Goal: Check status: Check status

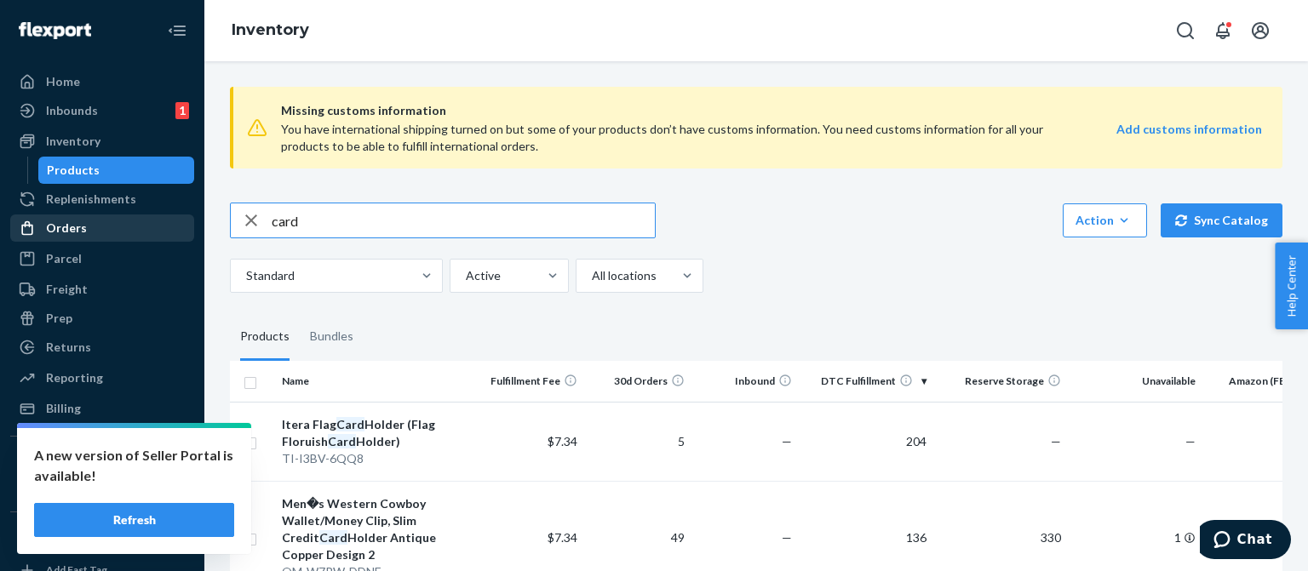
scroll to position [7, 0]
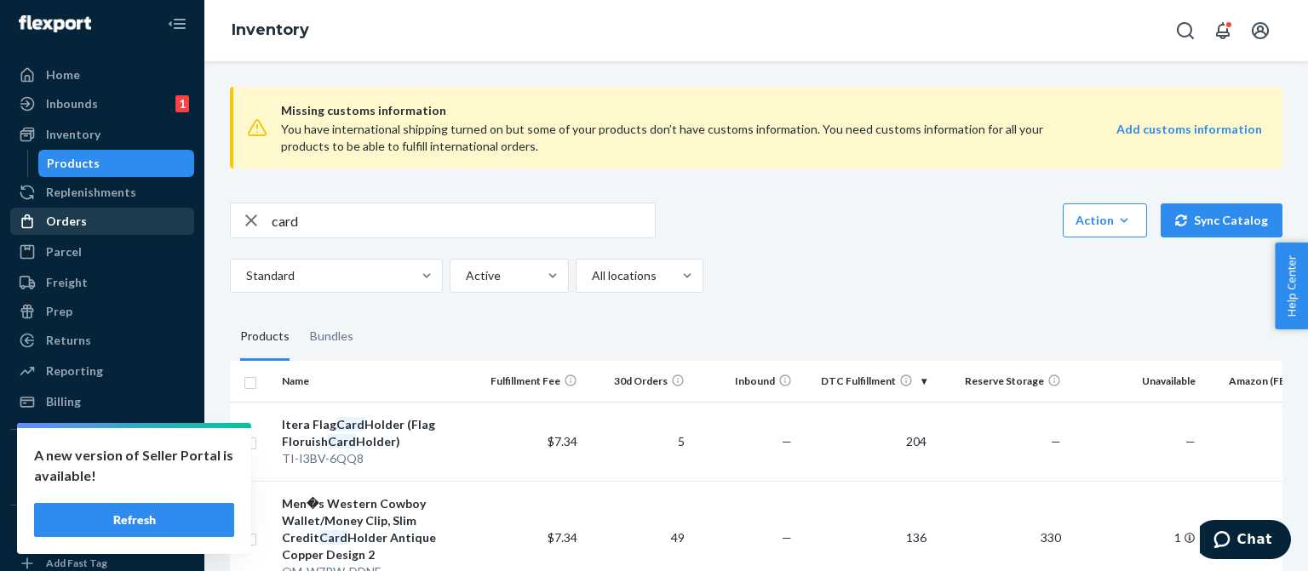
click at [80, 220] on div "Orders" at bounding box center [66, 221] width 41 height 17
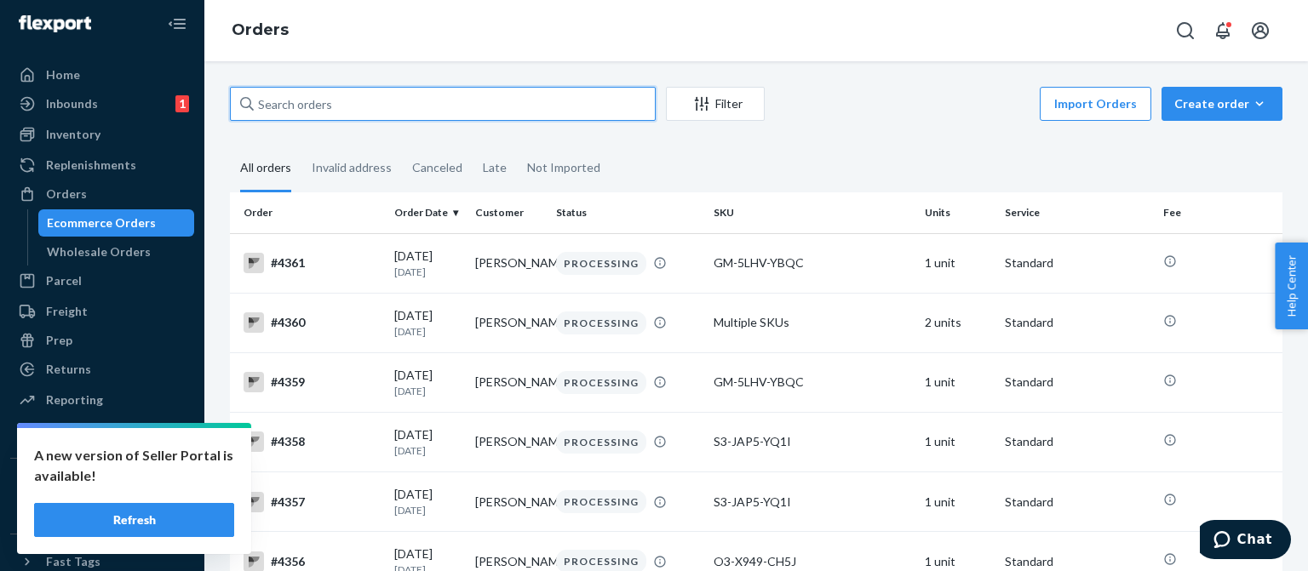
paste input "Gaven van meter van meter"
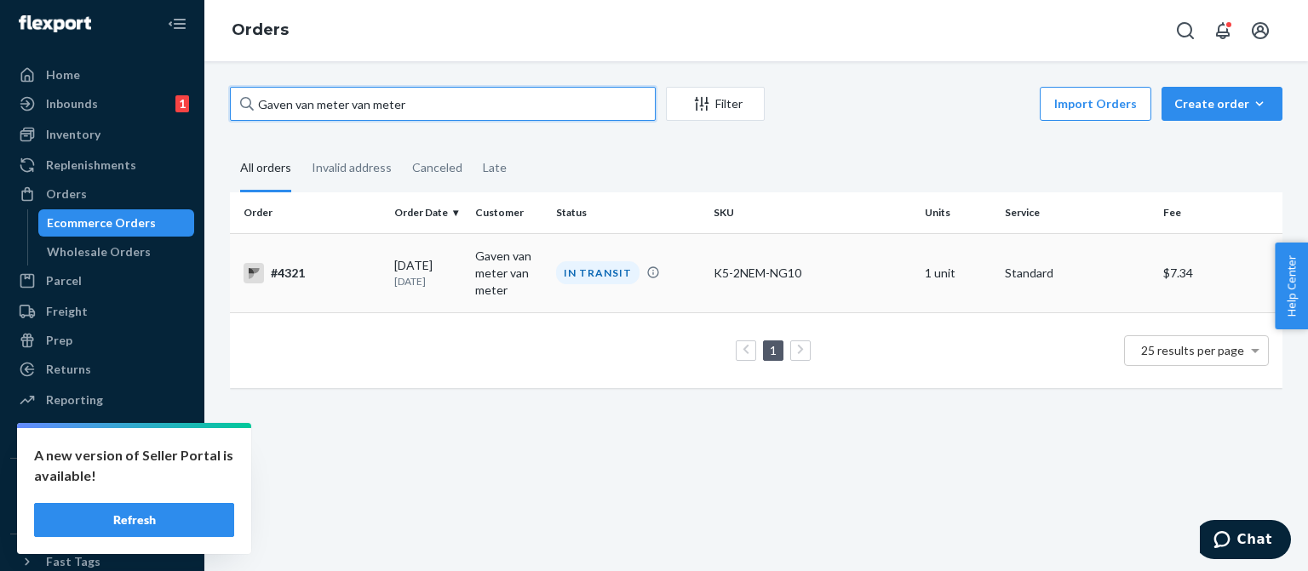
type input "Gaven van meter van meter"
click at [292, 274] on div "#4321" at bounding box center [312, 273] width 137 height 20
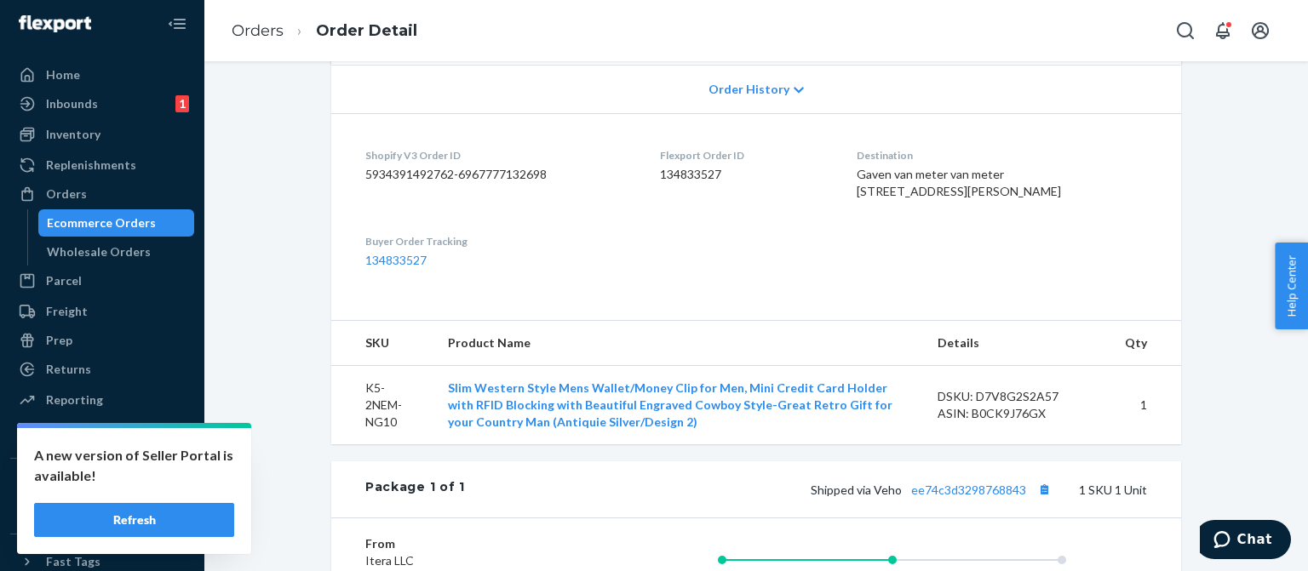
scroll to position [426, 0]
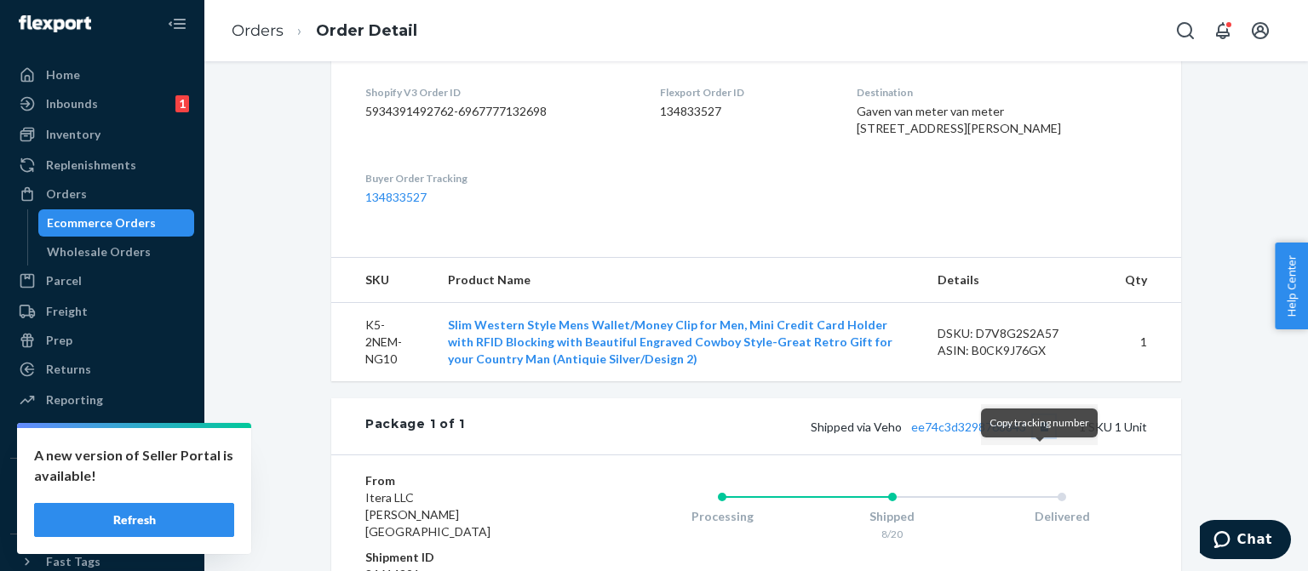
click at [1039, 438] on button "Copy tracking number" at bounding box center [1044, 427] width 22 height 22
click at [102, 219] on div "Ecommerce Orders" at bounding box center [101, 223] width 109 height 17
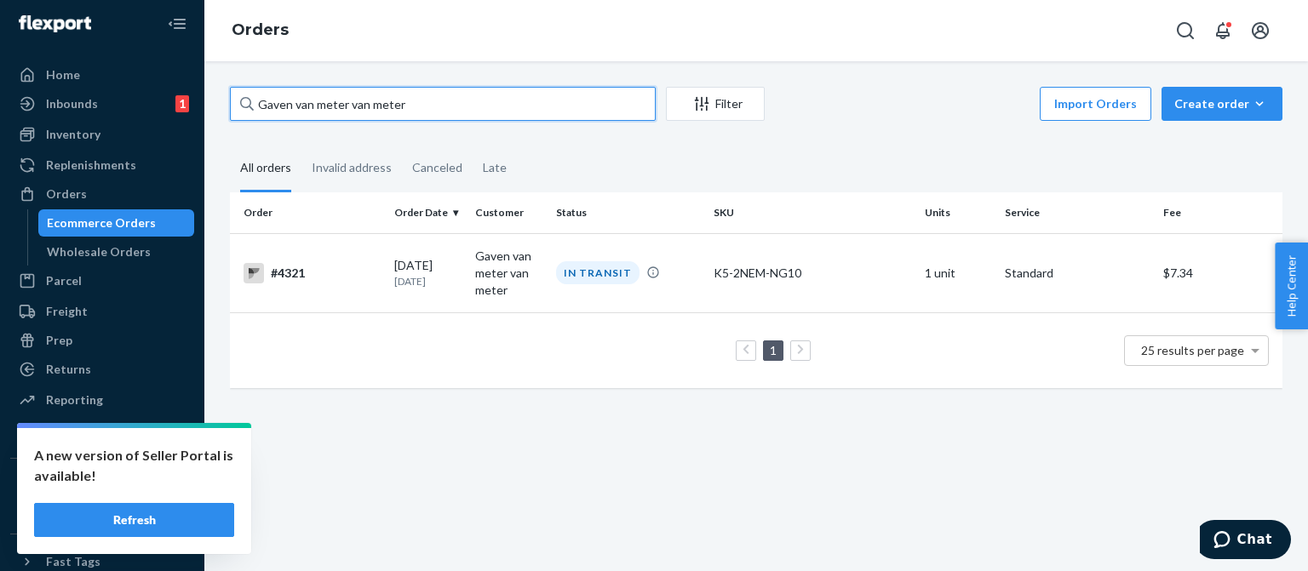
click at [262, 105] on input "Gaven van meter van meter" at bounding box center [443, 104] width 426 height 34
paste input "[PERSON_NAME]"
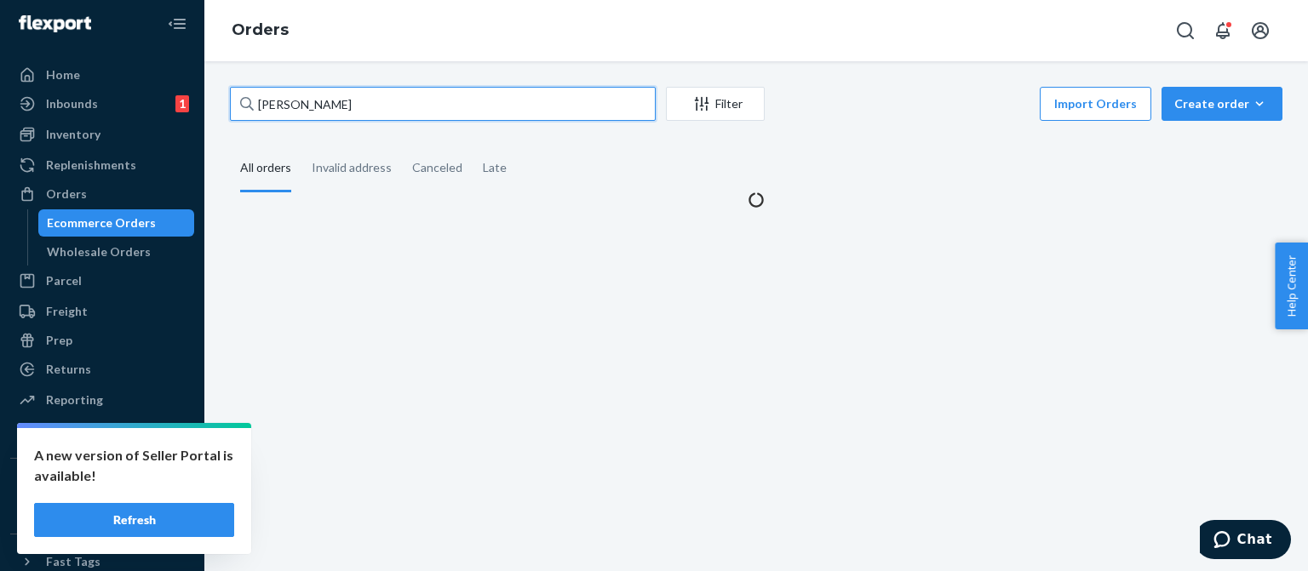
type input "[PERSON_NAME]"
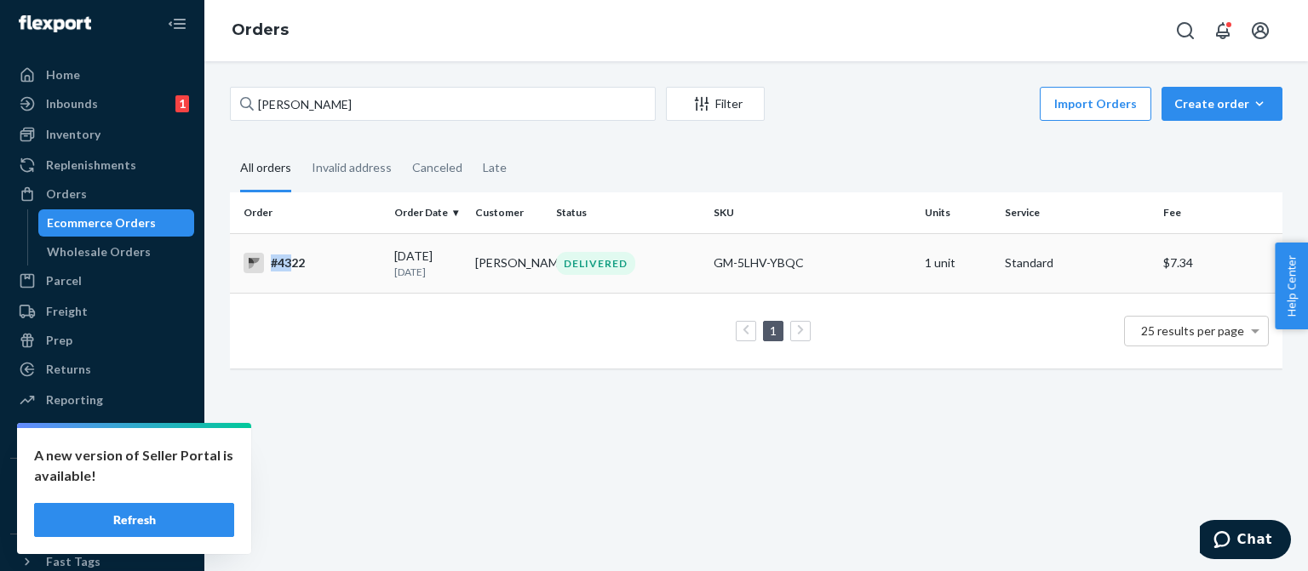
click at [295, 255] on div "#4322" at bounding box center [312, 263] width 137 height 20
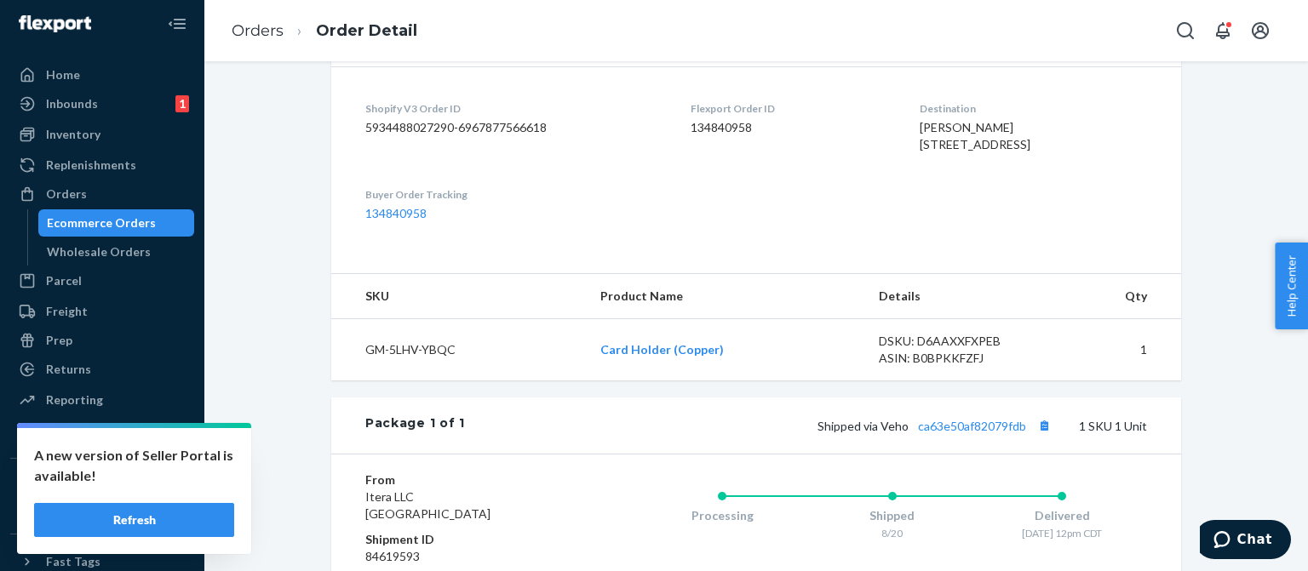
scroll to position [426, 0]
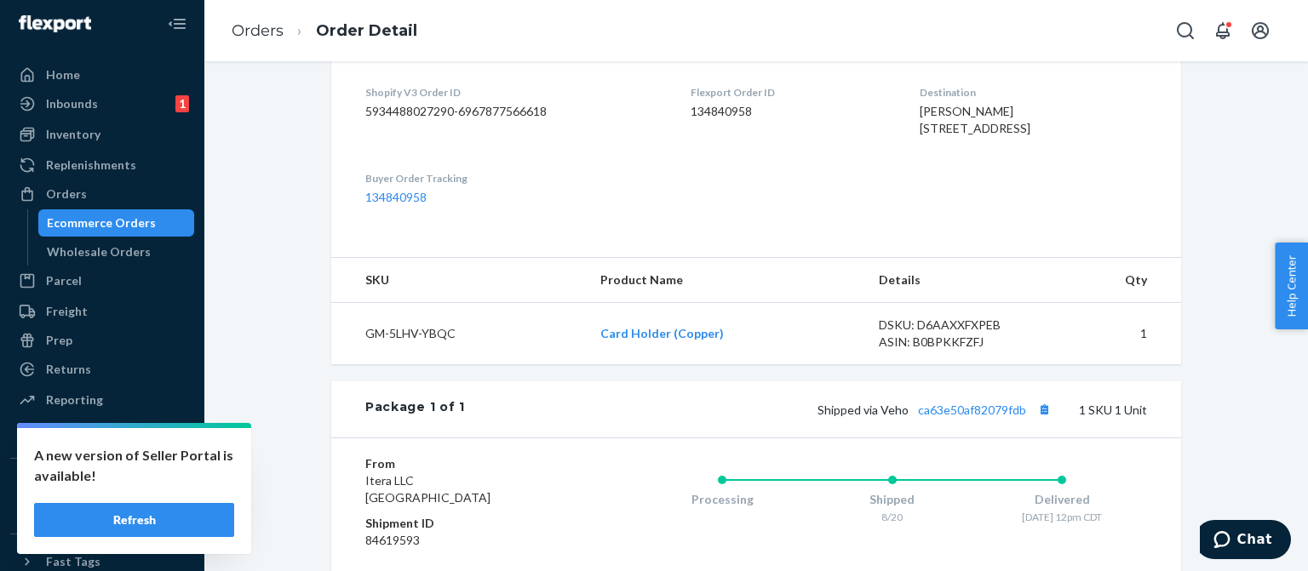
click at [99, 224] on div "Ecommerce Orders" at bounding box center [101, 223] width 109 height 17
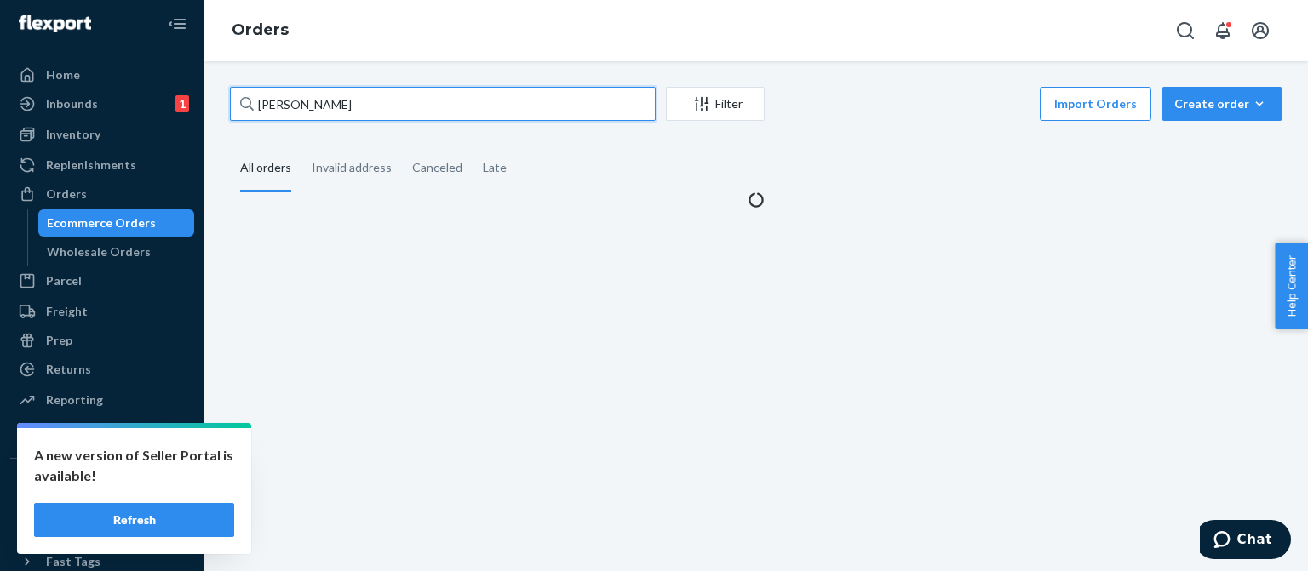
click at [357, 106] on input "[PERSON_NAME]" at bounding box center [443, 104] width 426 height 34
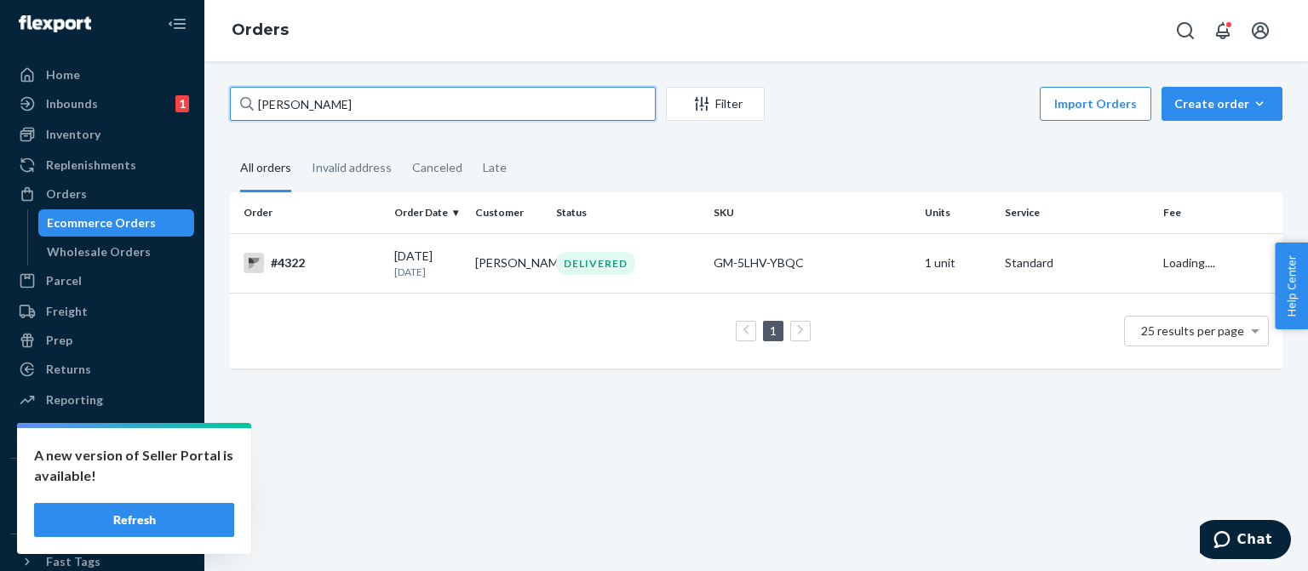
click at [357, 106] on input "[PERSON_NAME]" at bounding box center [443, 104] width 426 height 34
paste input "[PERSON_NAME]"
type input "[PERSON_NAME]"
click at [316, 268] on div "#4325" at bounding box center [312, 263] width 137 height 20
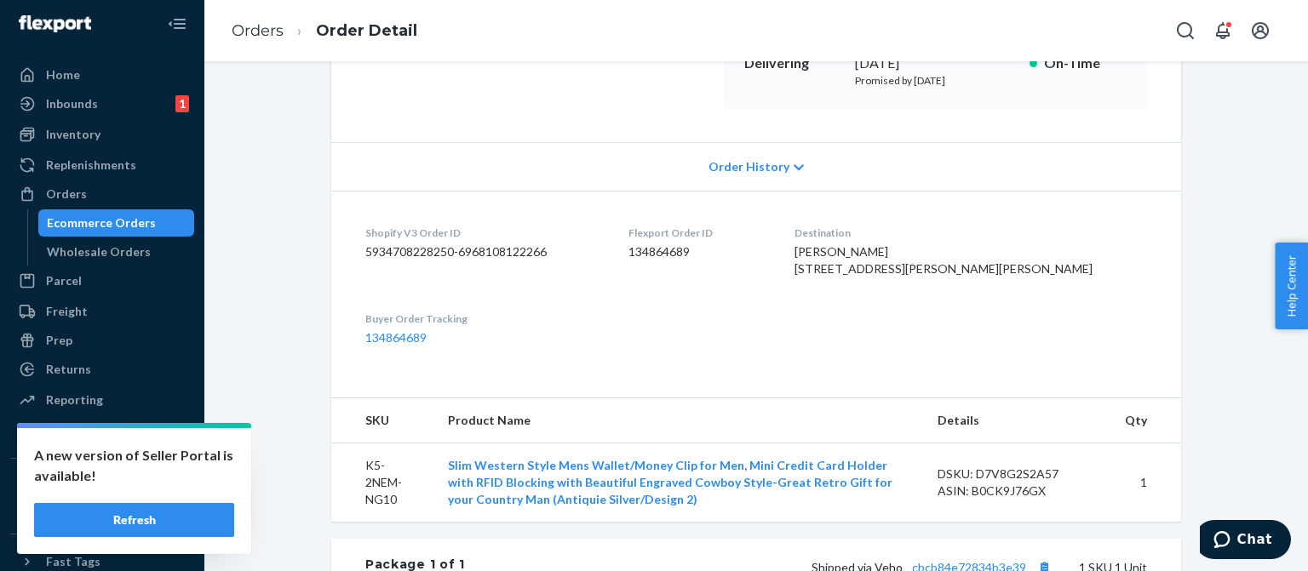
scroll to position [426, 0]
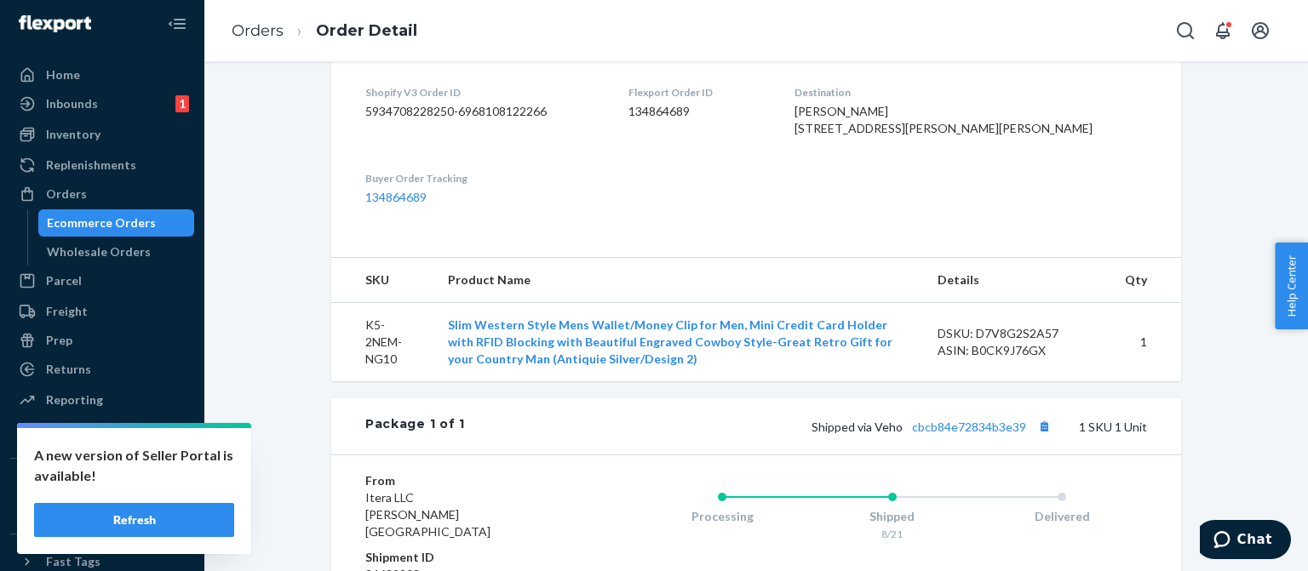
click at [158, 221] on div "Ecommerce Orders" at bounding box center [116, 223] width 153 height 24
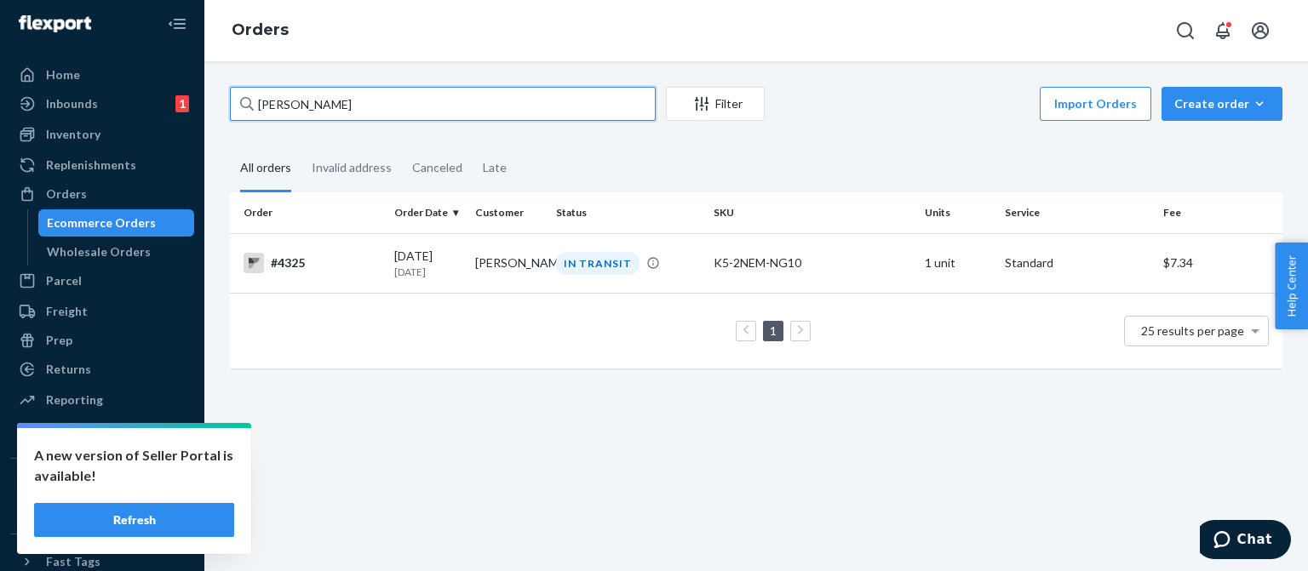
click at [300, 96] on input "[PERSON_NAME]" at bounding box center [443, 104] width 426 height 34
paste input "[PERSON_NAME]"
type input "[PERSON_NAME]"
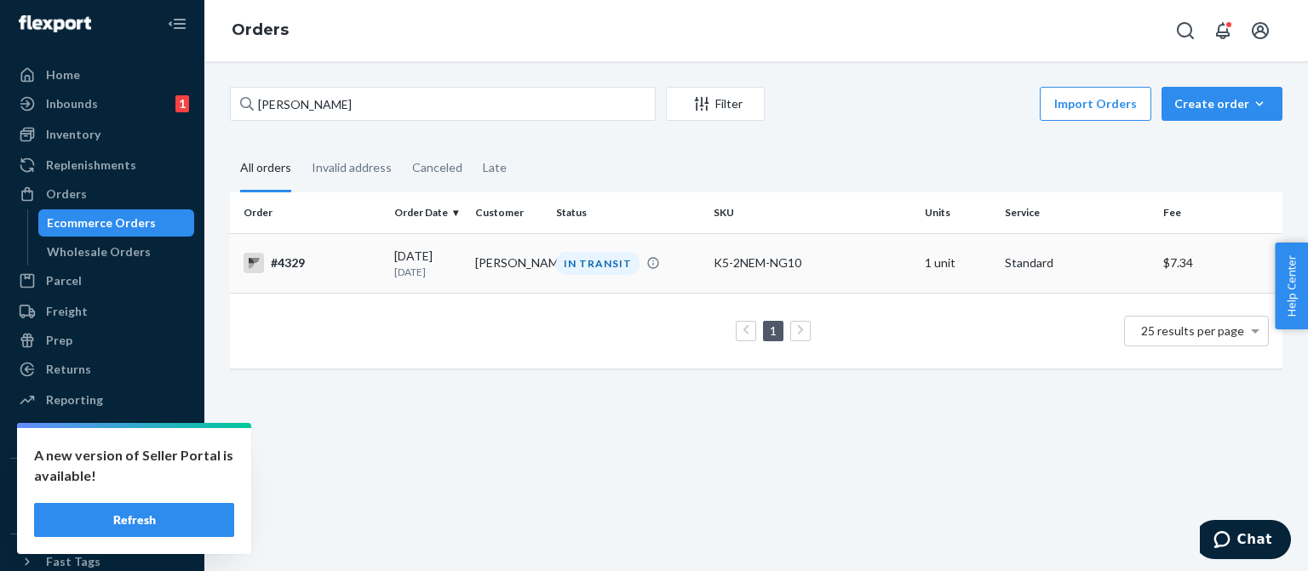
click at [303, 261] on div "#4329" at bounding box center [312, 263] width 137 height 20
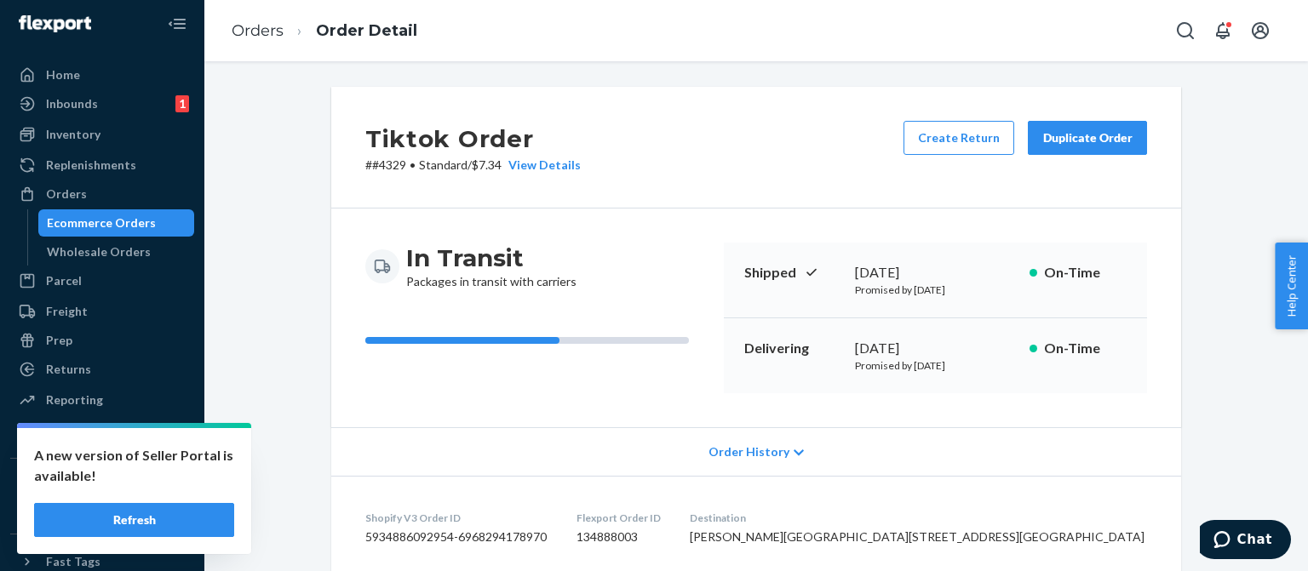
scroll to position [341, 0]
